Goal: Transaction & Acquisition: Obtain resource

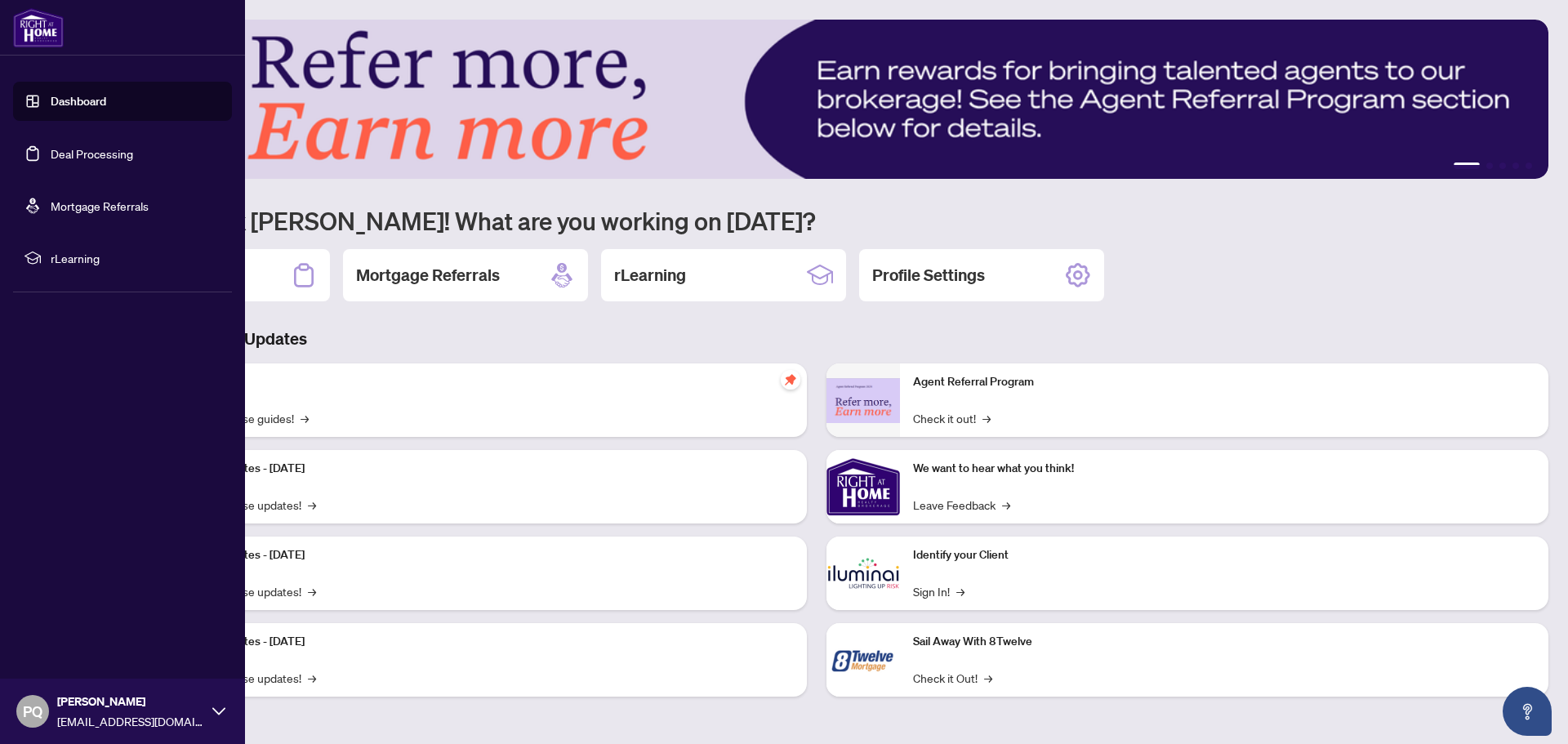
click at [50, 159] on link "Deal Processing" at bounding box center [91, 154] width 82 height 15
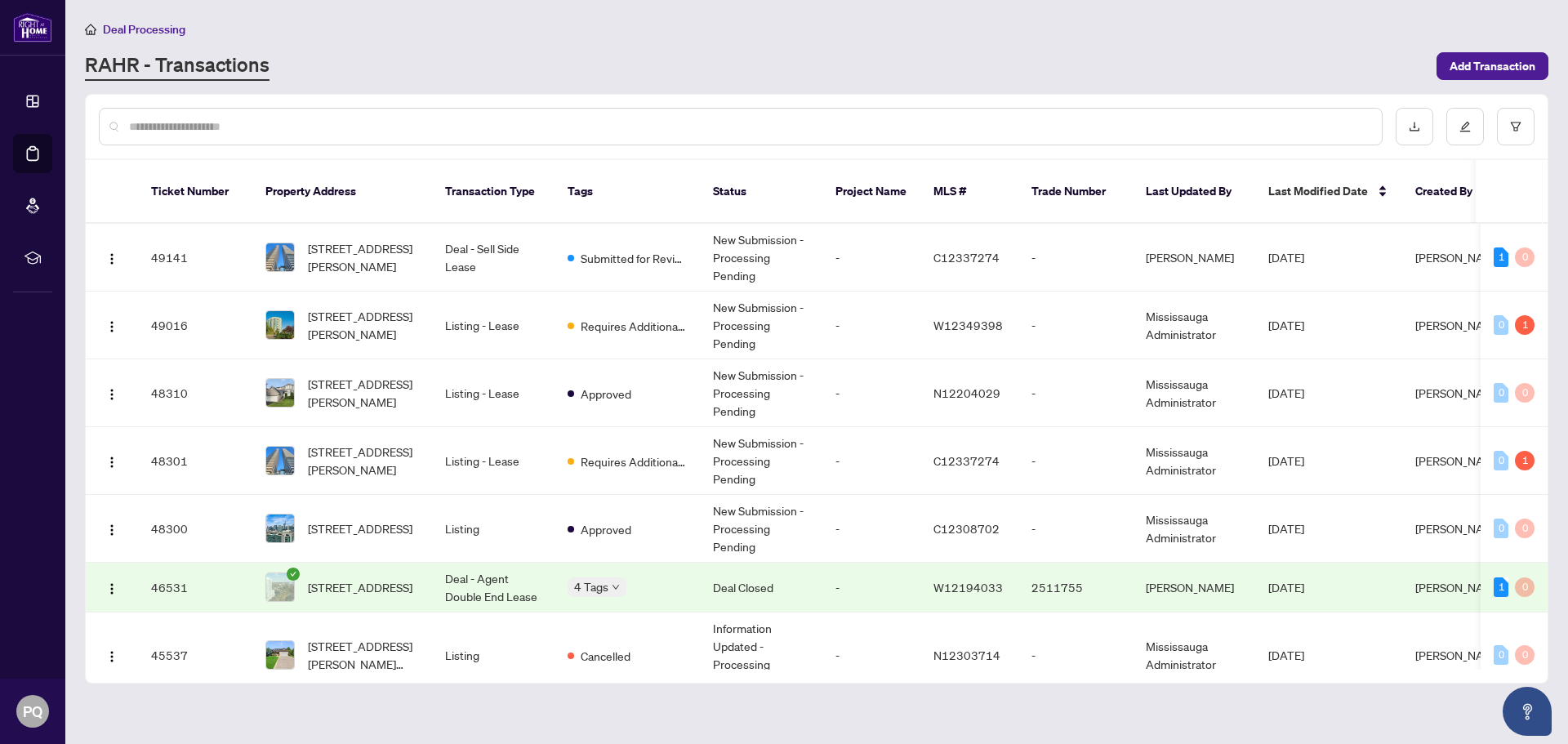
click at [277, 132] on input "text" at bounding box center [749, 126] width 1240 height 18
click at [367, 239] on span "[STREET_ADDRESS][PERSON_NAME]" at bounding box center [364, 257] width 111 height 36
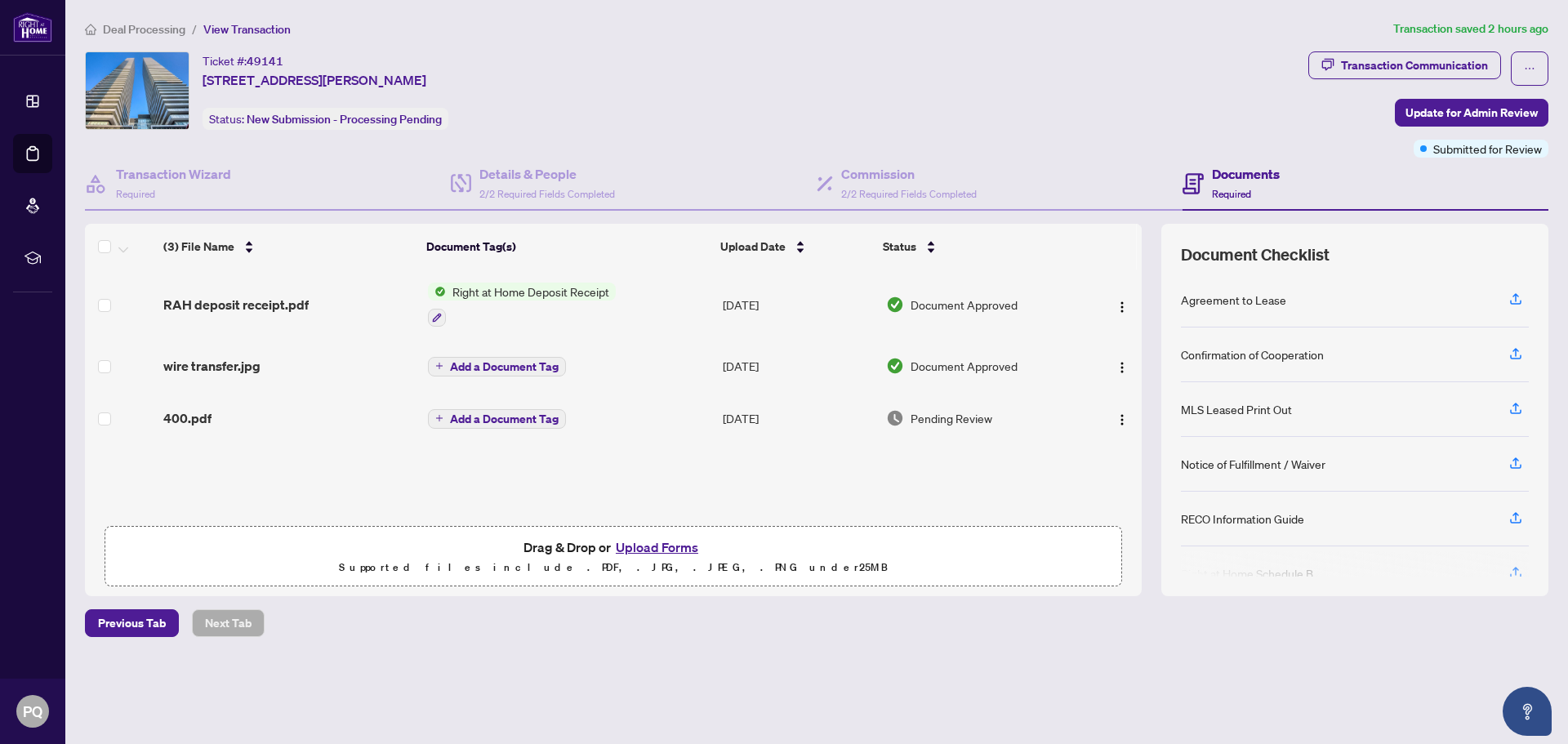
click at [1115, 307] on img "button" at bounding box center [1121, 306] width 13 height 13
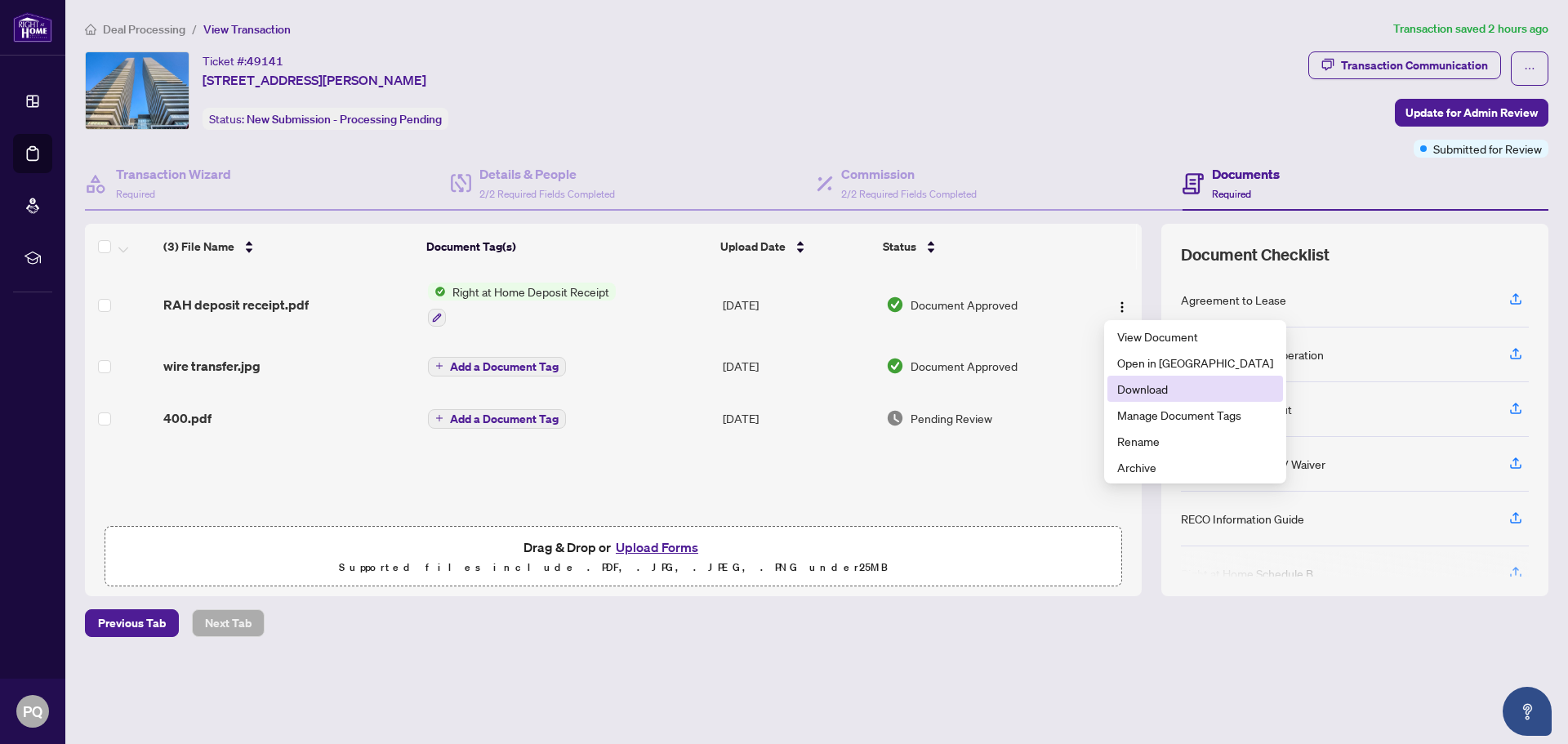
click at [1127, 385] on span "Download" at bounding box center [1195, 388] width 156 height 18
